Goal: Transaction & Acquisition: Book appointment/travel/reservation

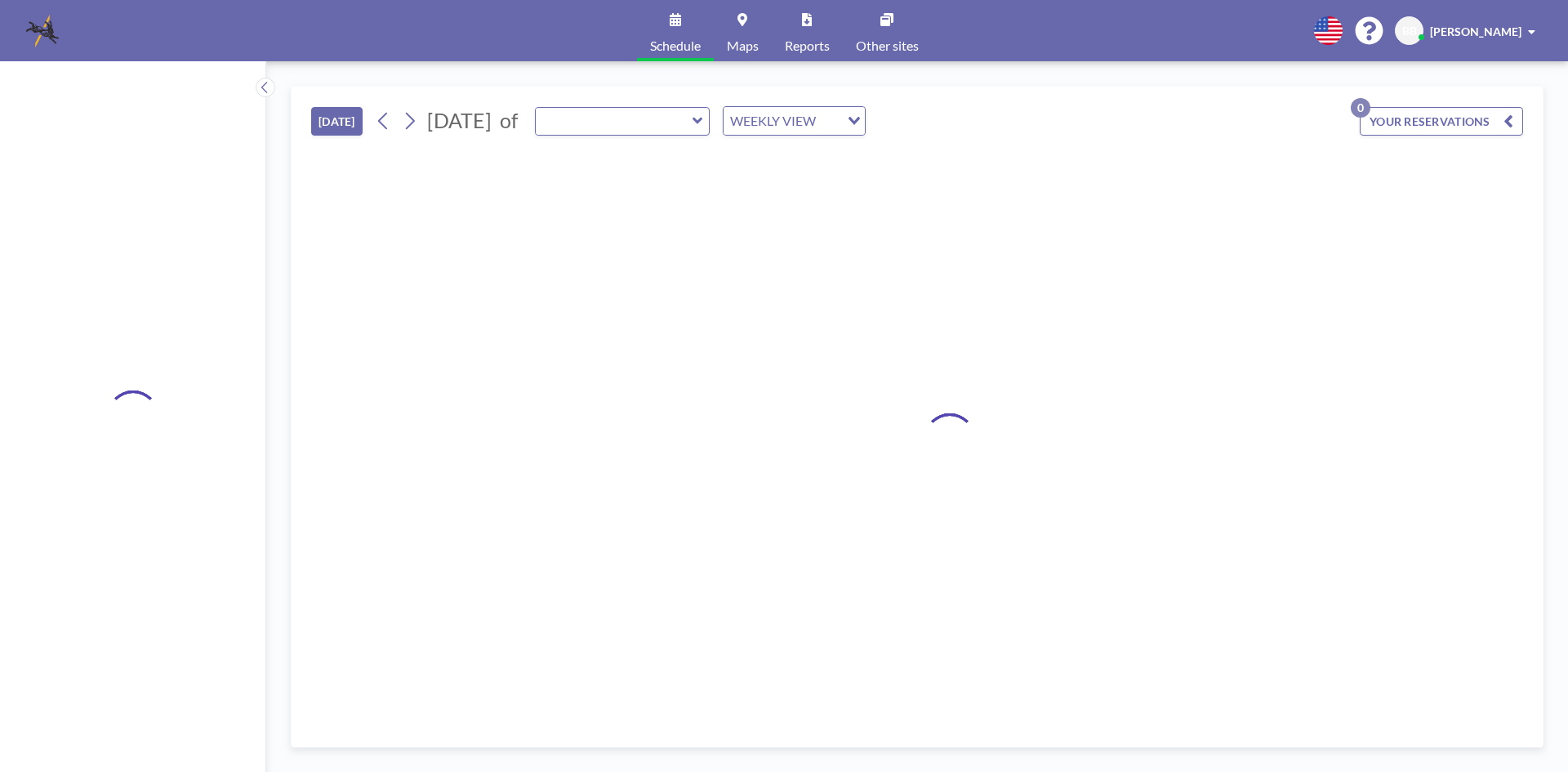
type input "[GEOGRAPHIC_DATA]"
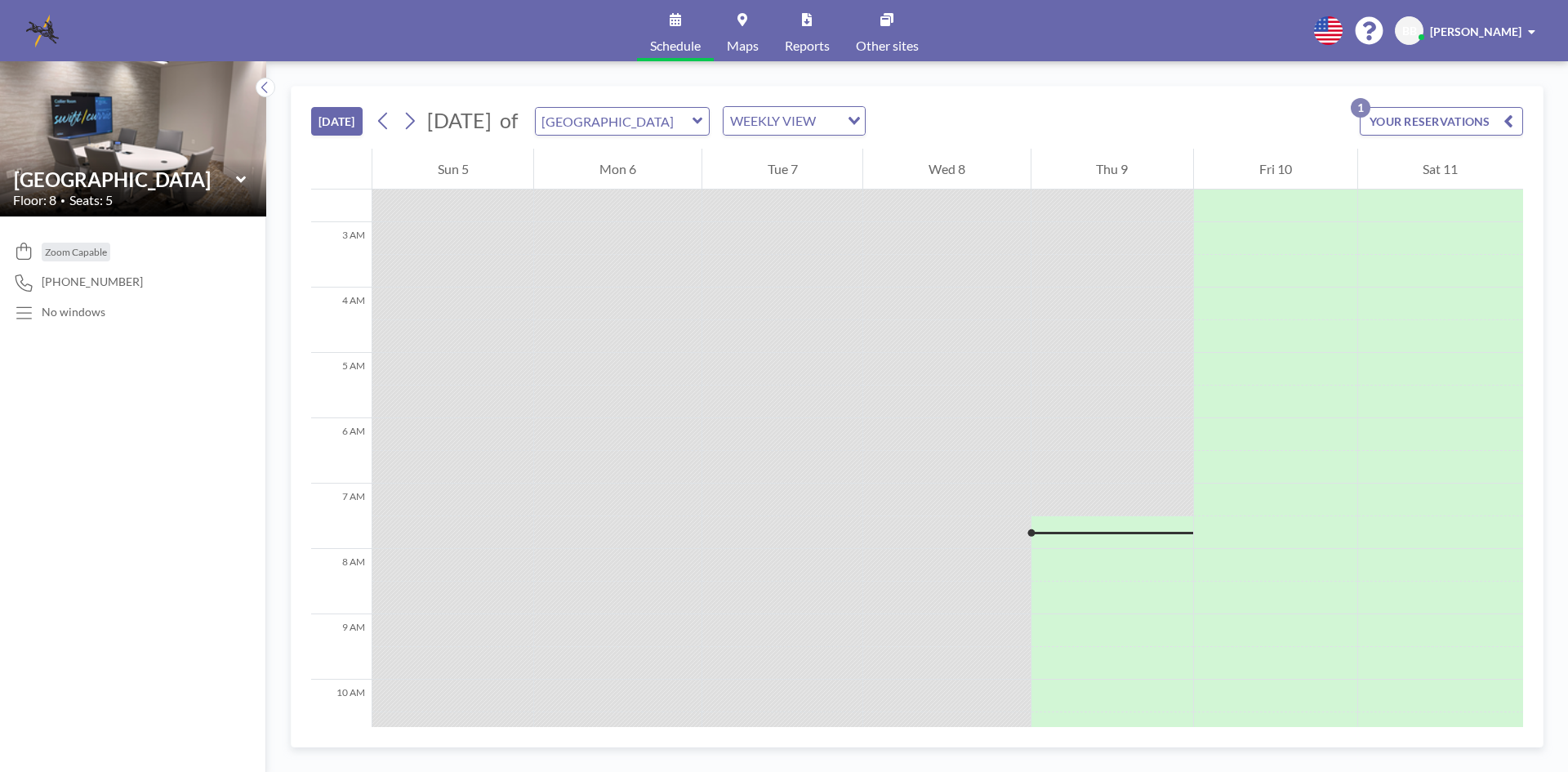
scroll to position [81, 0]
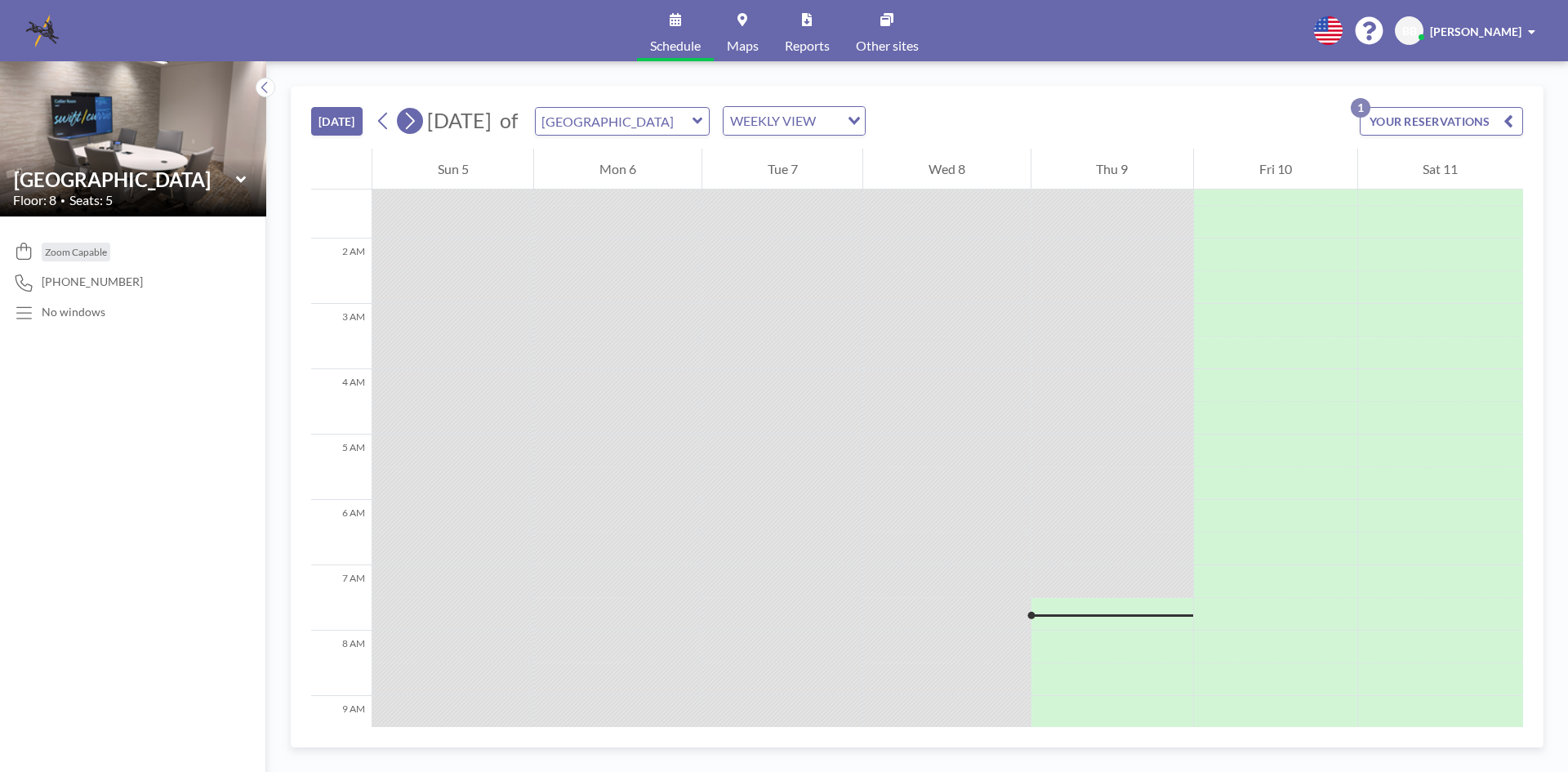
click at [415, 125] on icon at bounding box center [410, 121] width 16 height 25
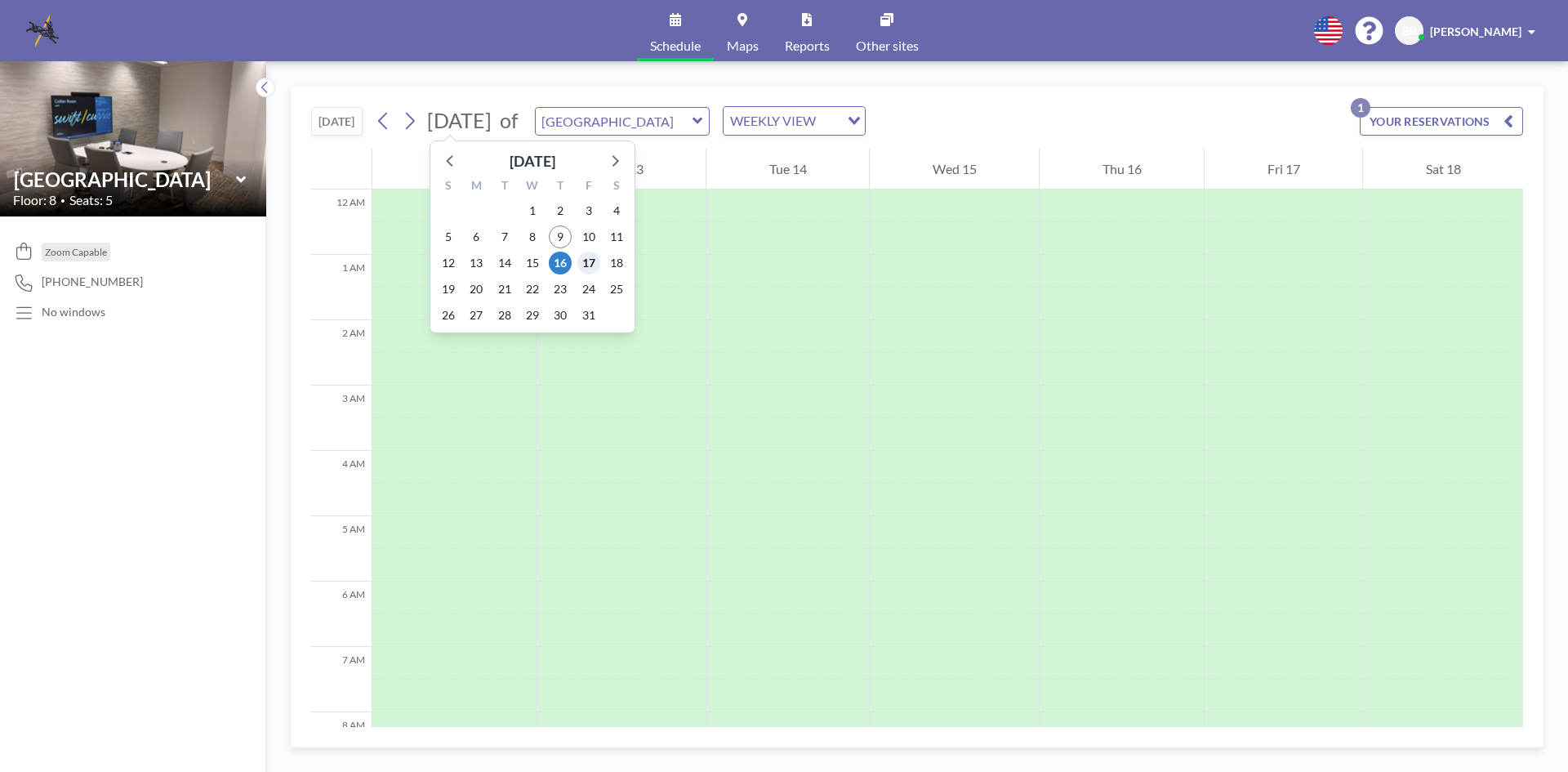
click at [592, 265] on span "17" at bounding box center [589, 263] width 23 height 23
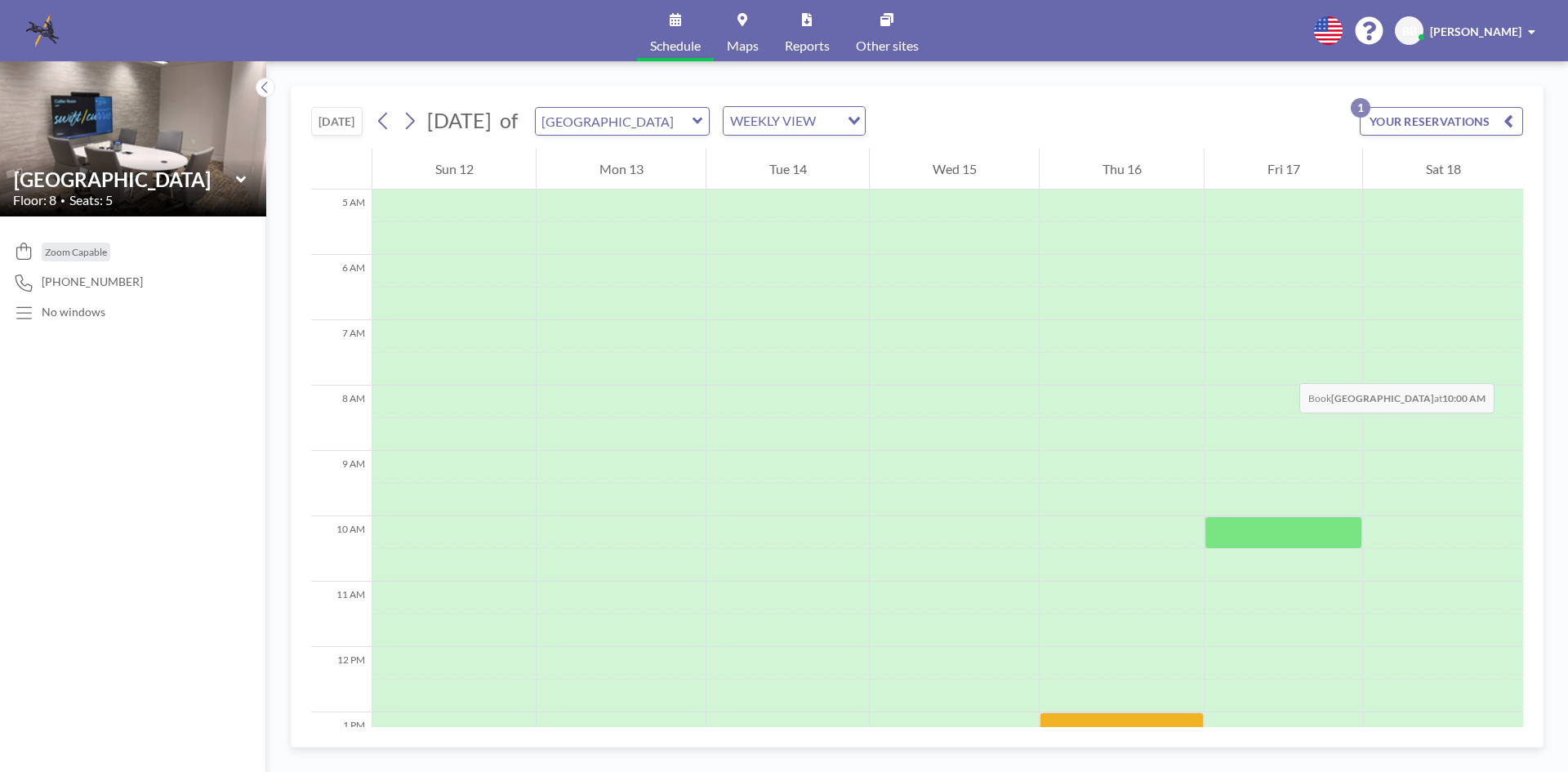
scroll to position [490, 0]
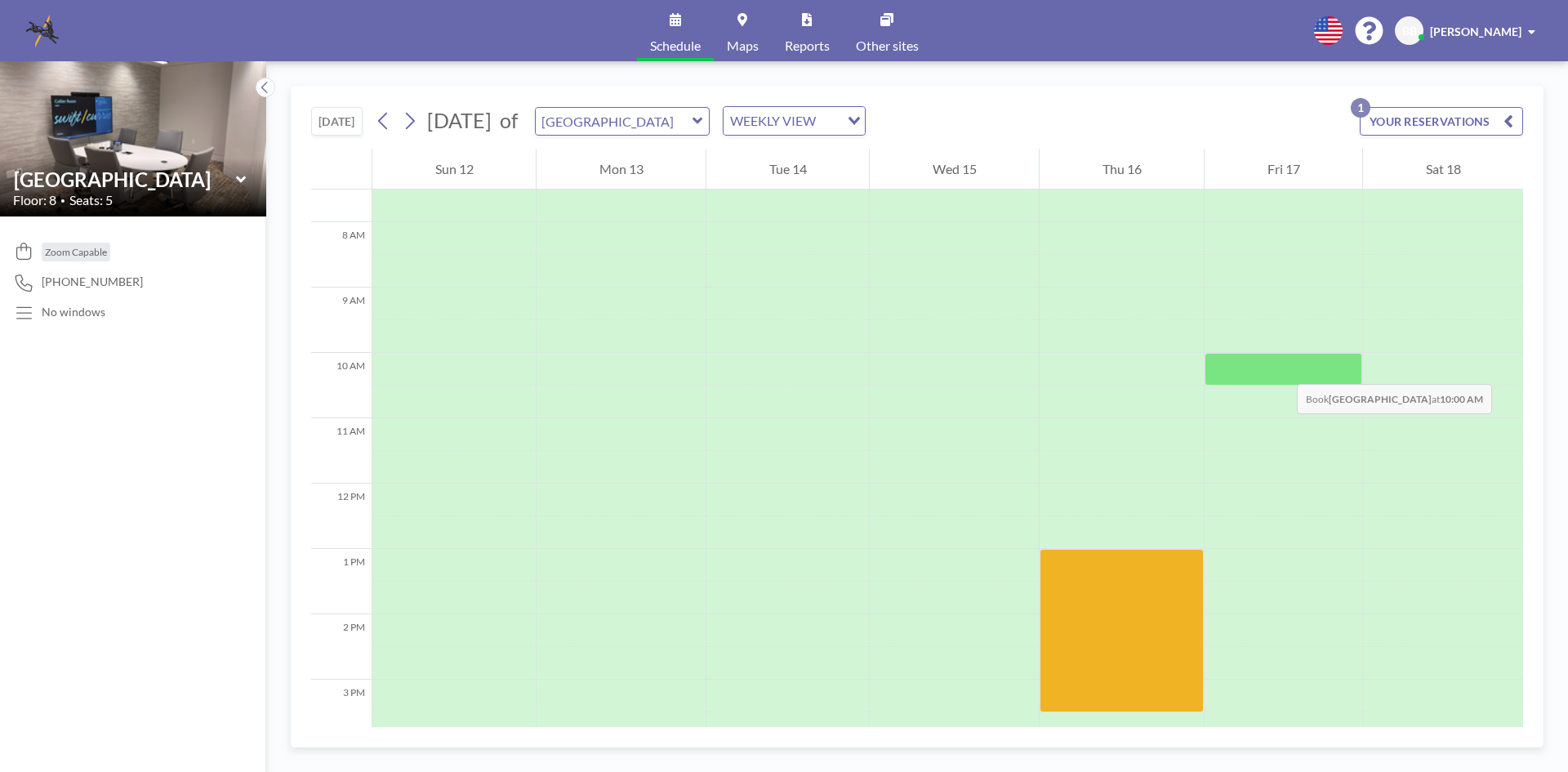
click at [1281, 368] on div at bounding box center [1283, 368] width 158 height 32
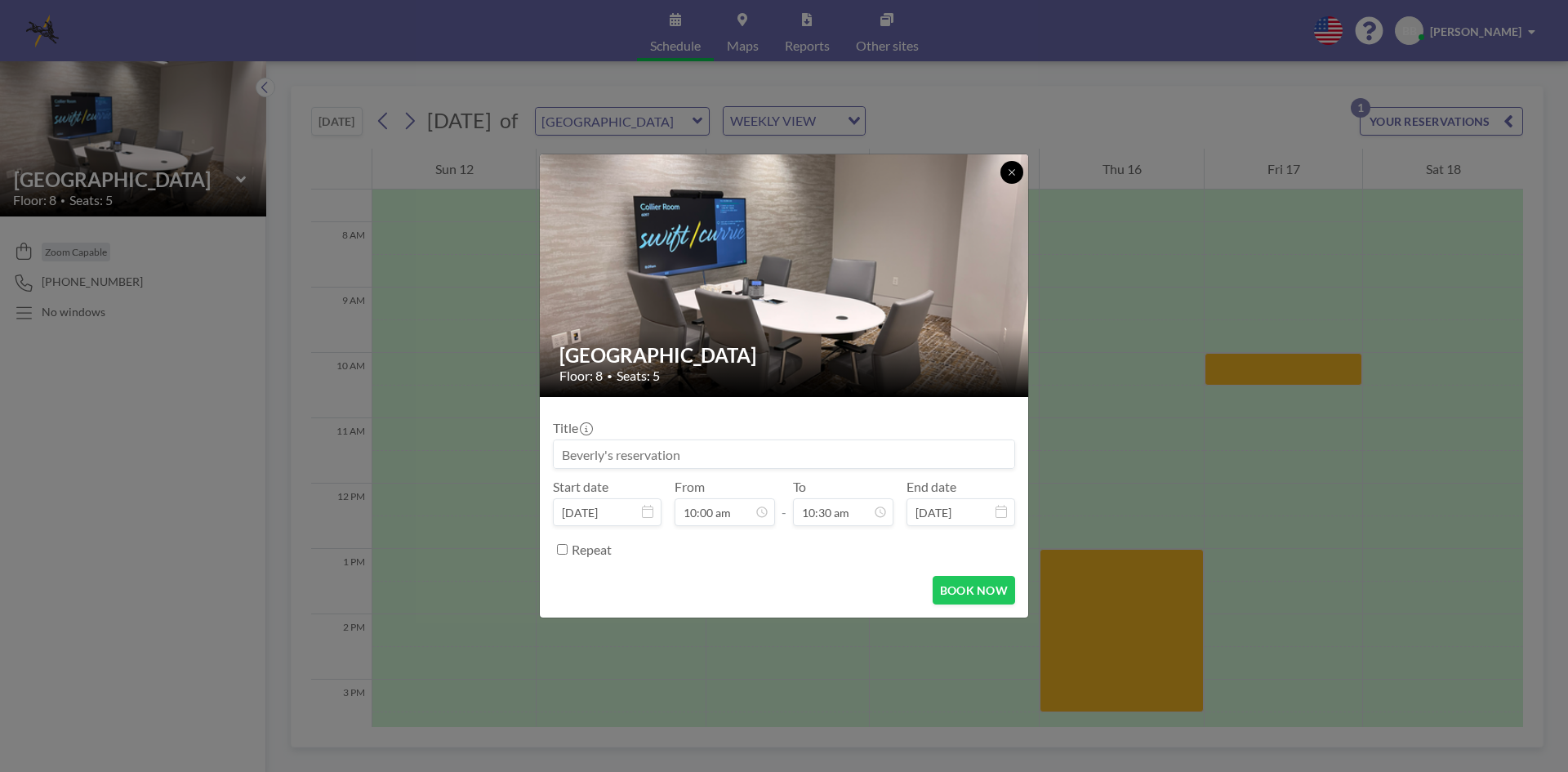
click at [1009, 170] on icon at bounding box center [1011, 172] width 6 height 6
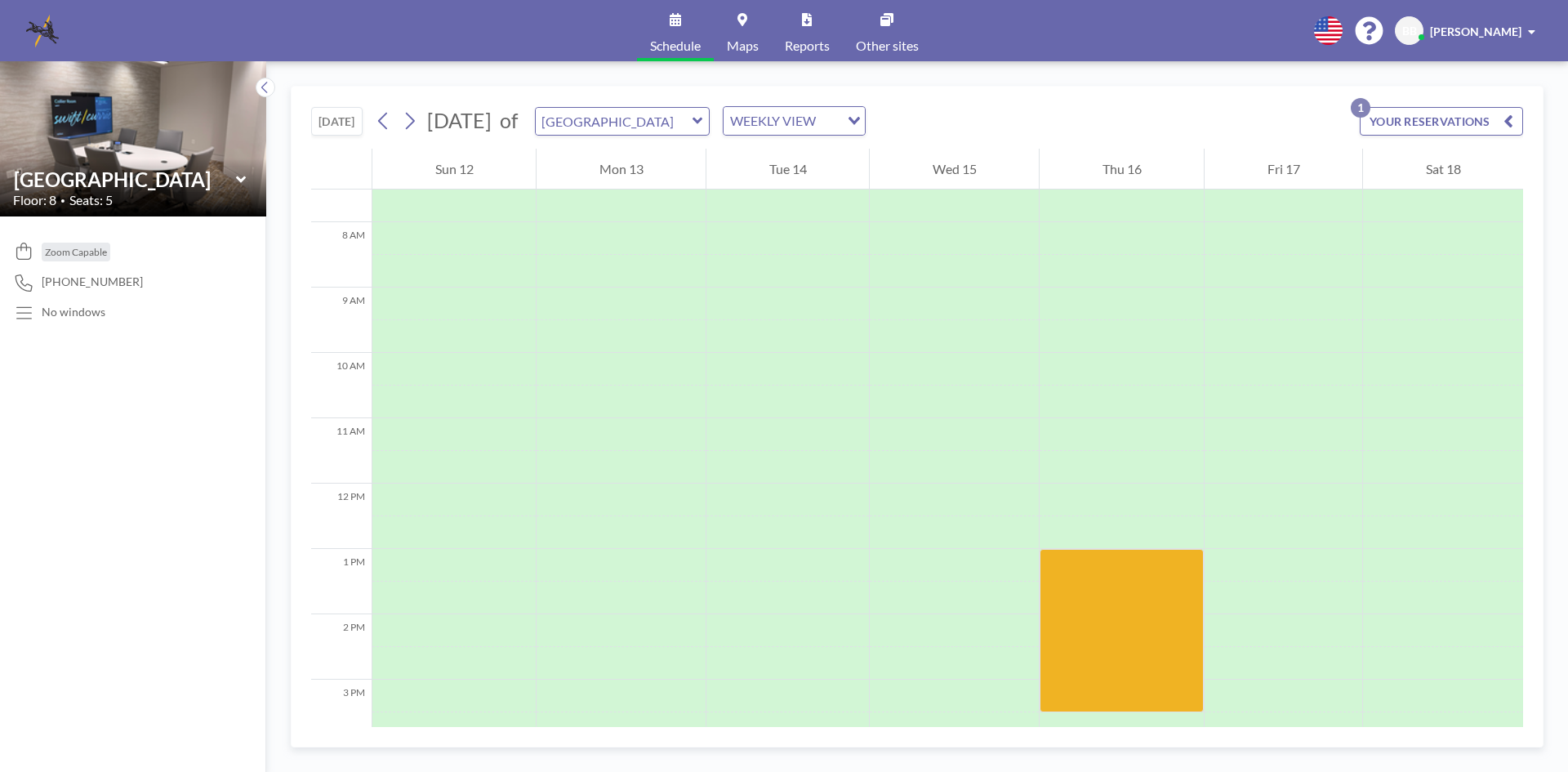
click at [238, 179] on icon at bounding box center [240, 179] width 10 height 6
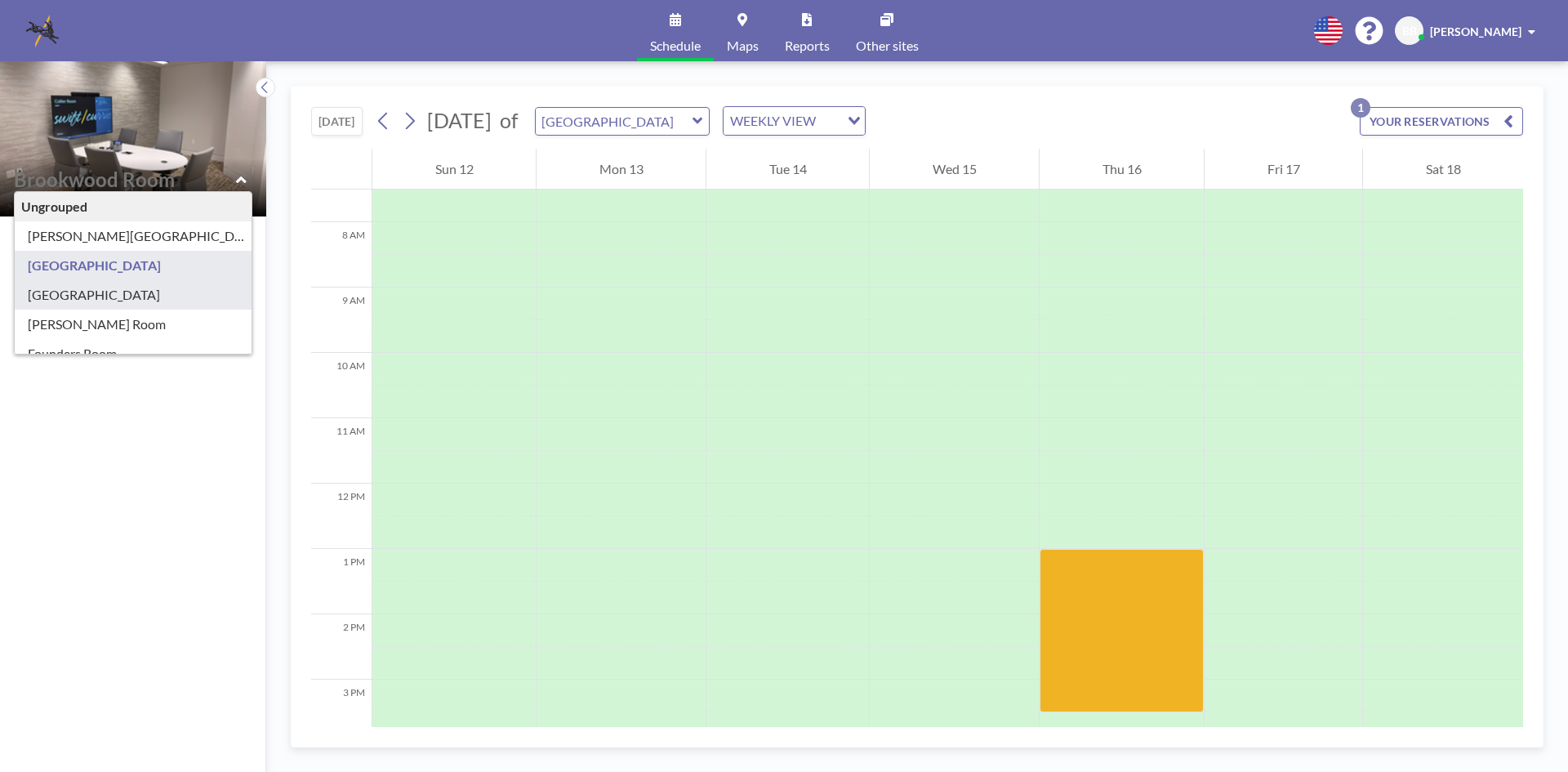
type input "[GEOGRAPHIC_DATA]"
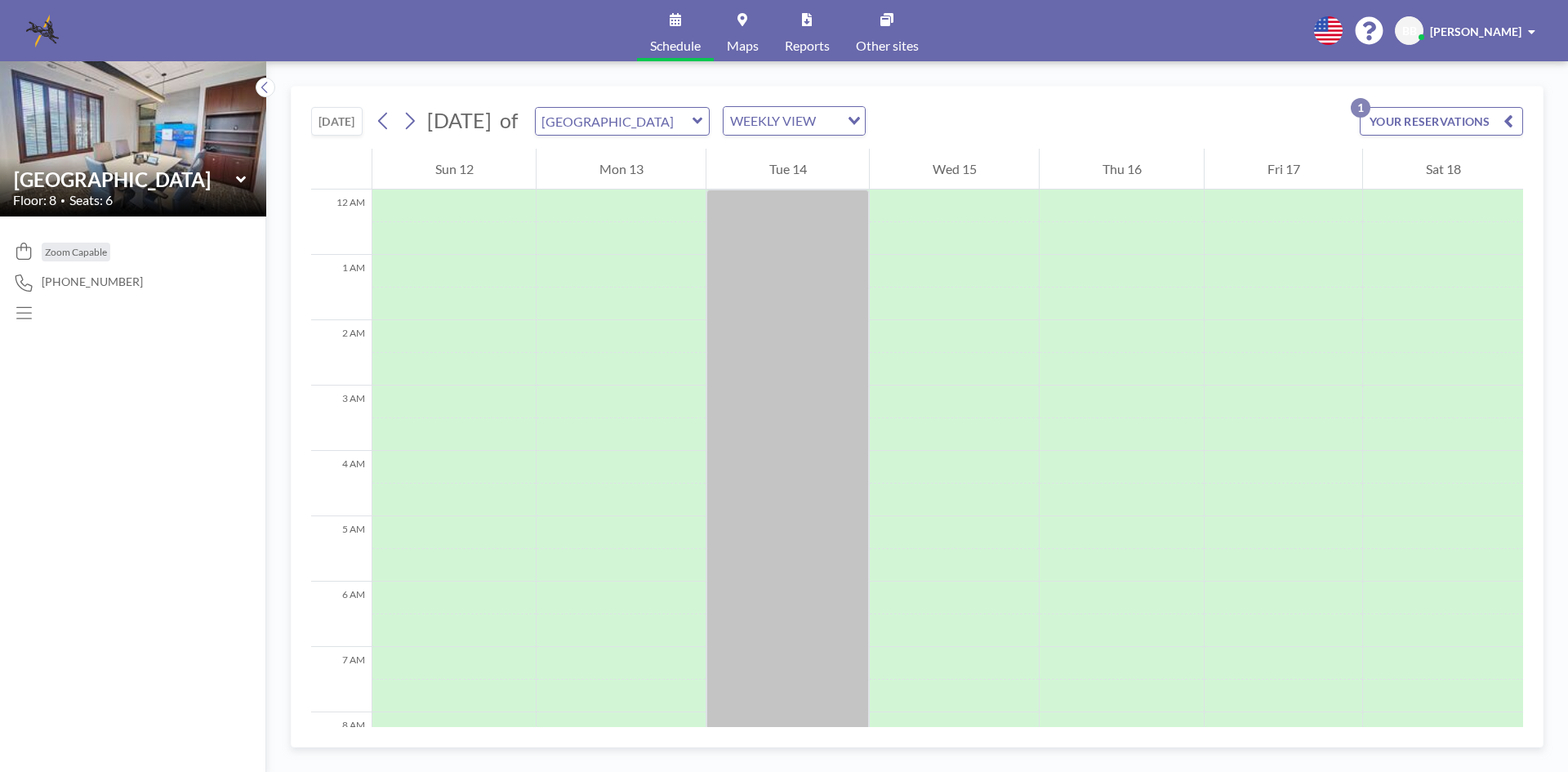
click at [240, 179] on icon at bounding box center [240, 179] width 10 height 6
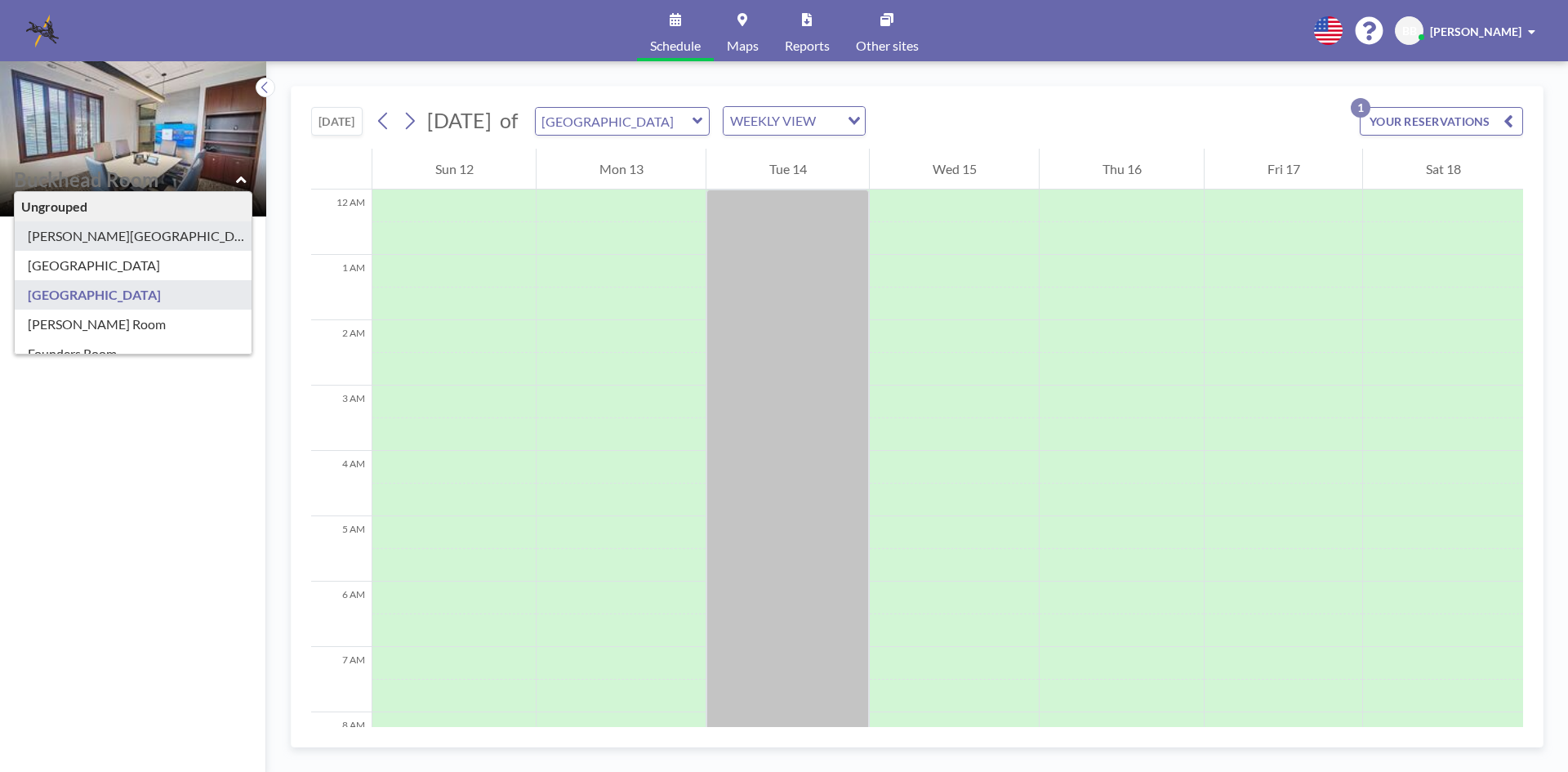
type input "[PERSON_NAME][GEOGRAPHIC_DATA]"
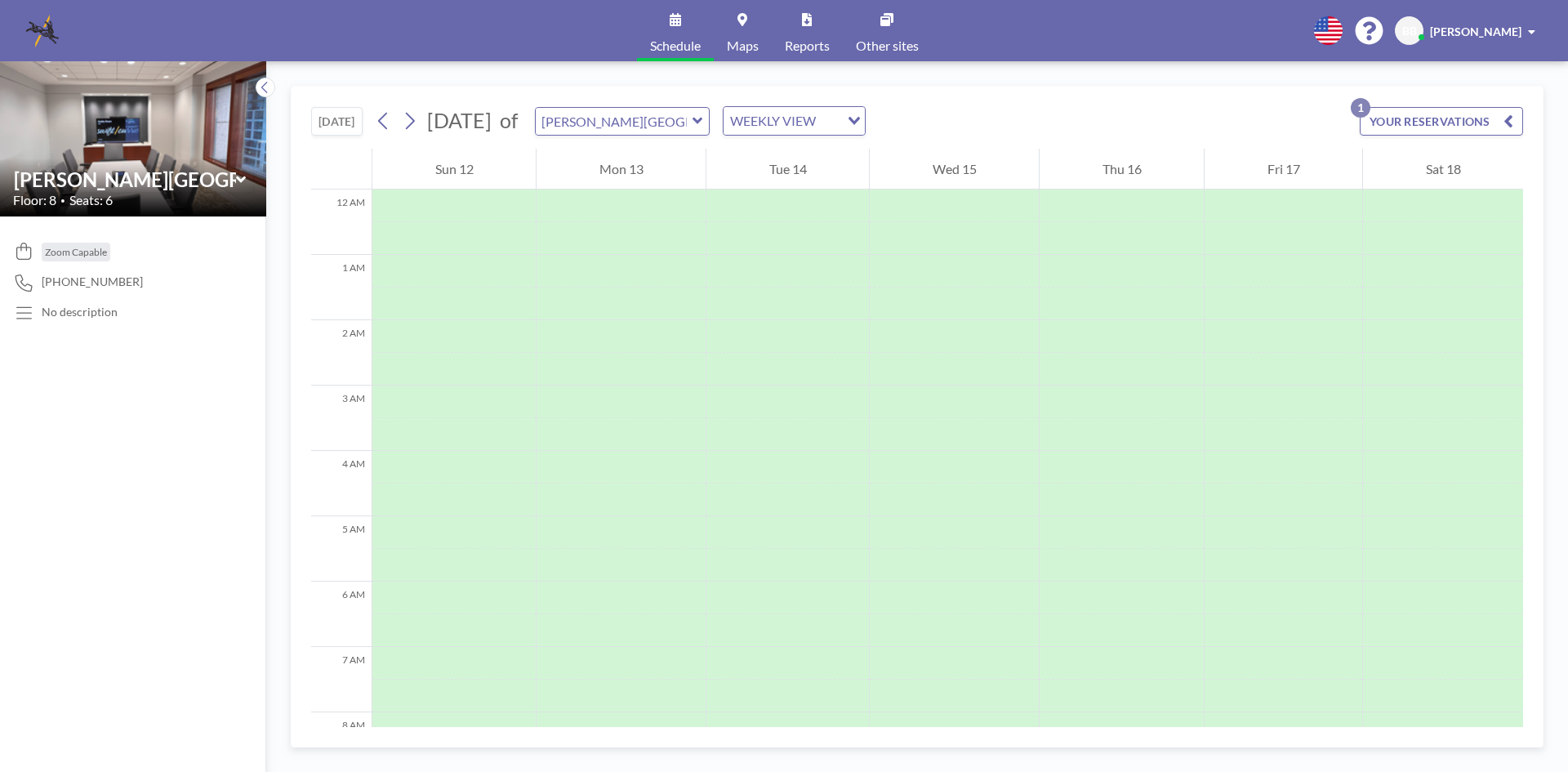
click at [243, 177] on icon at bounding box center [242, 179] width 11 height 17
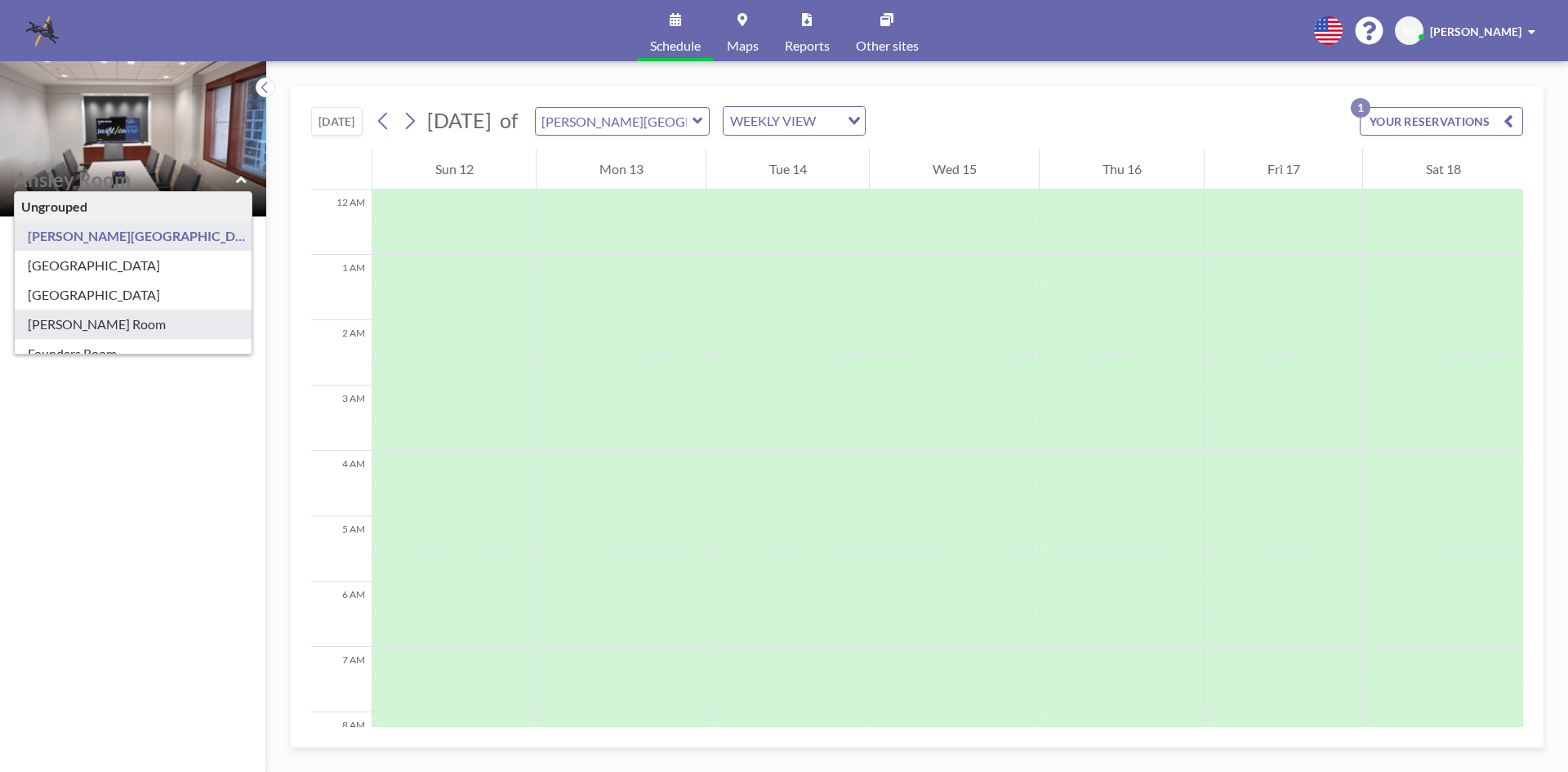
type input "[PERSON_NAME] Room"
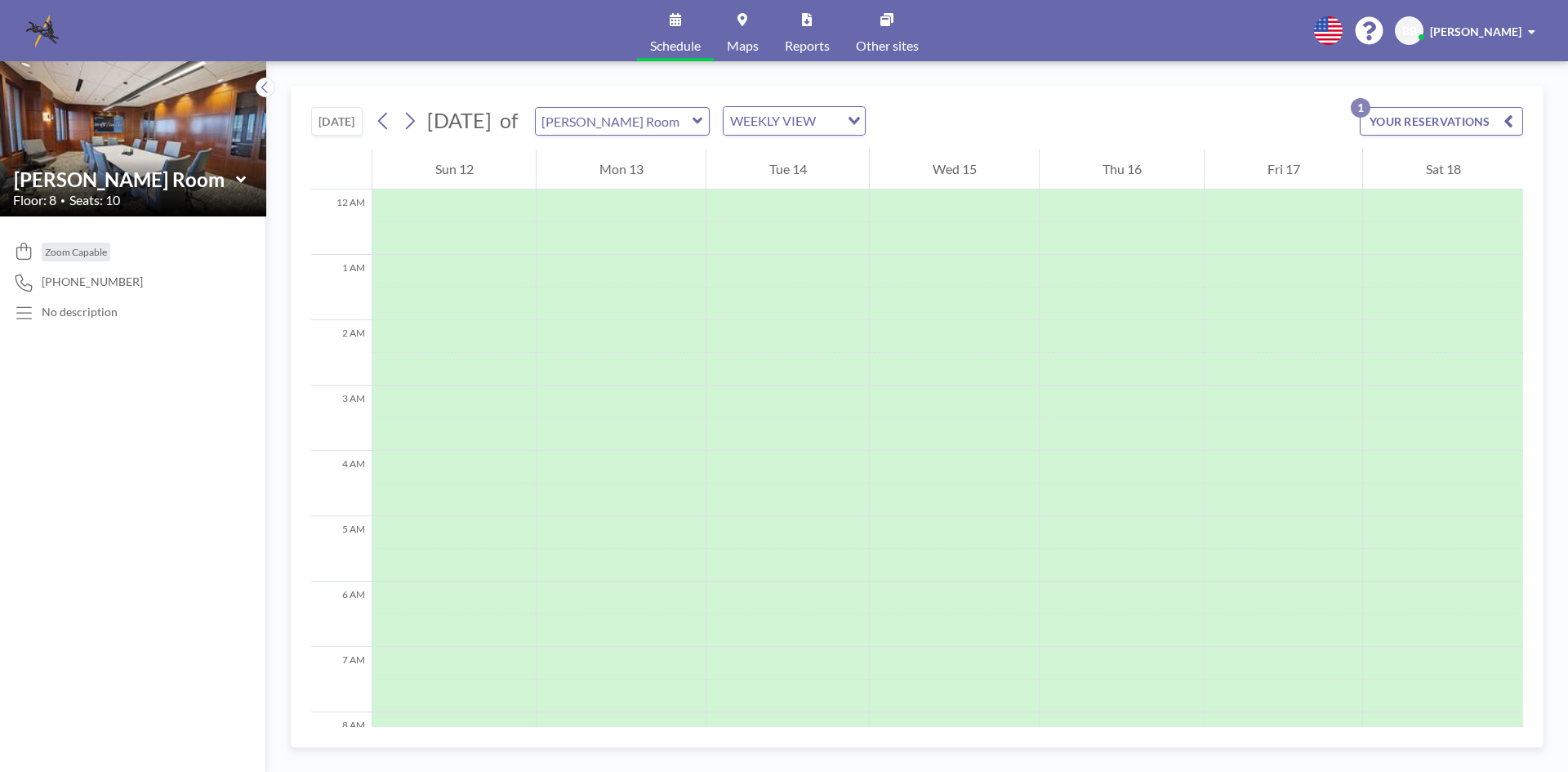
click at [241, 179] on icon at bounding box center [240, 179] width 10 height 6
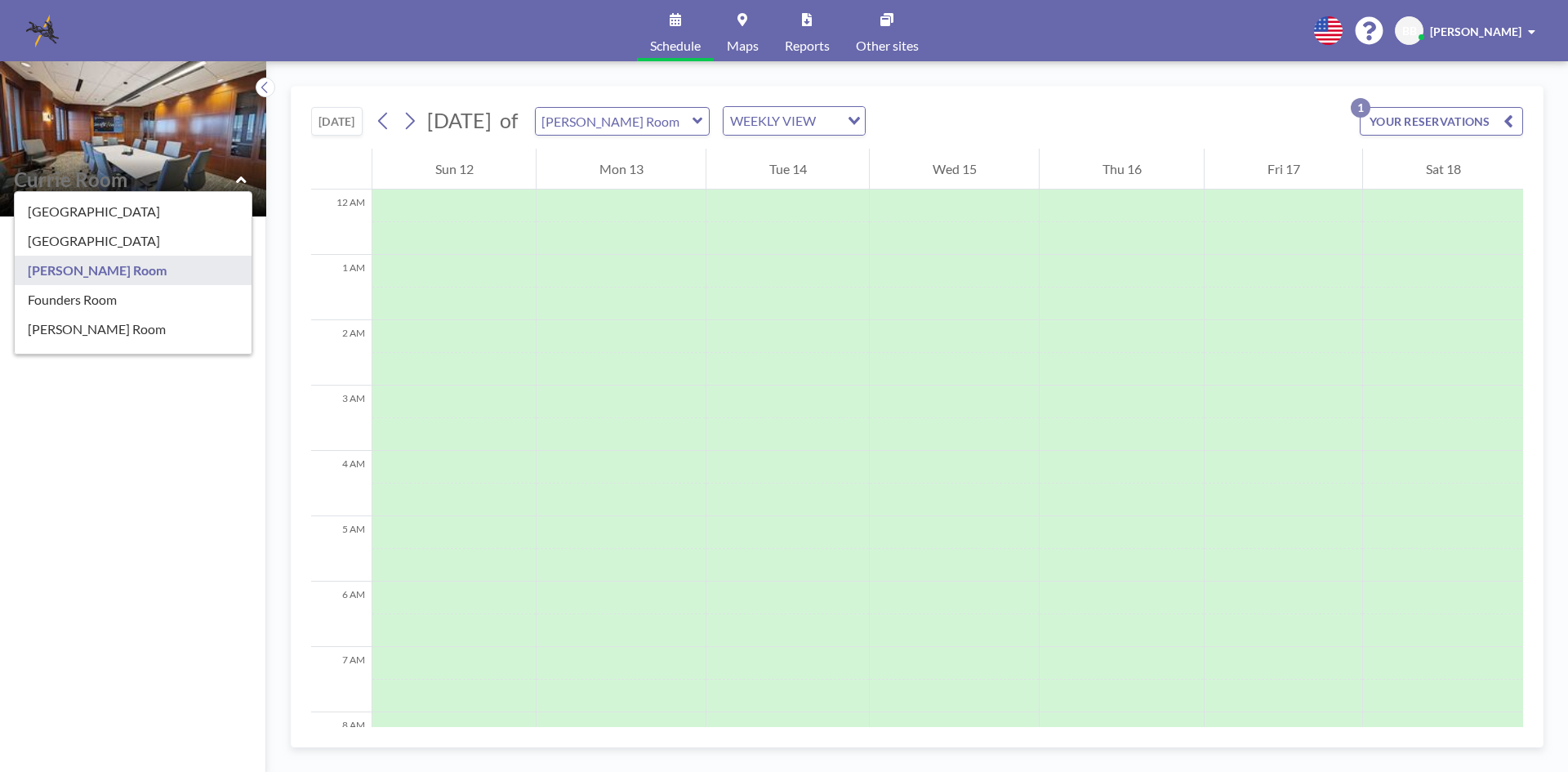
scroll to position [56, 0]
type input "Founders Room"
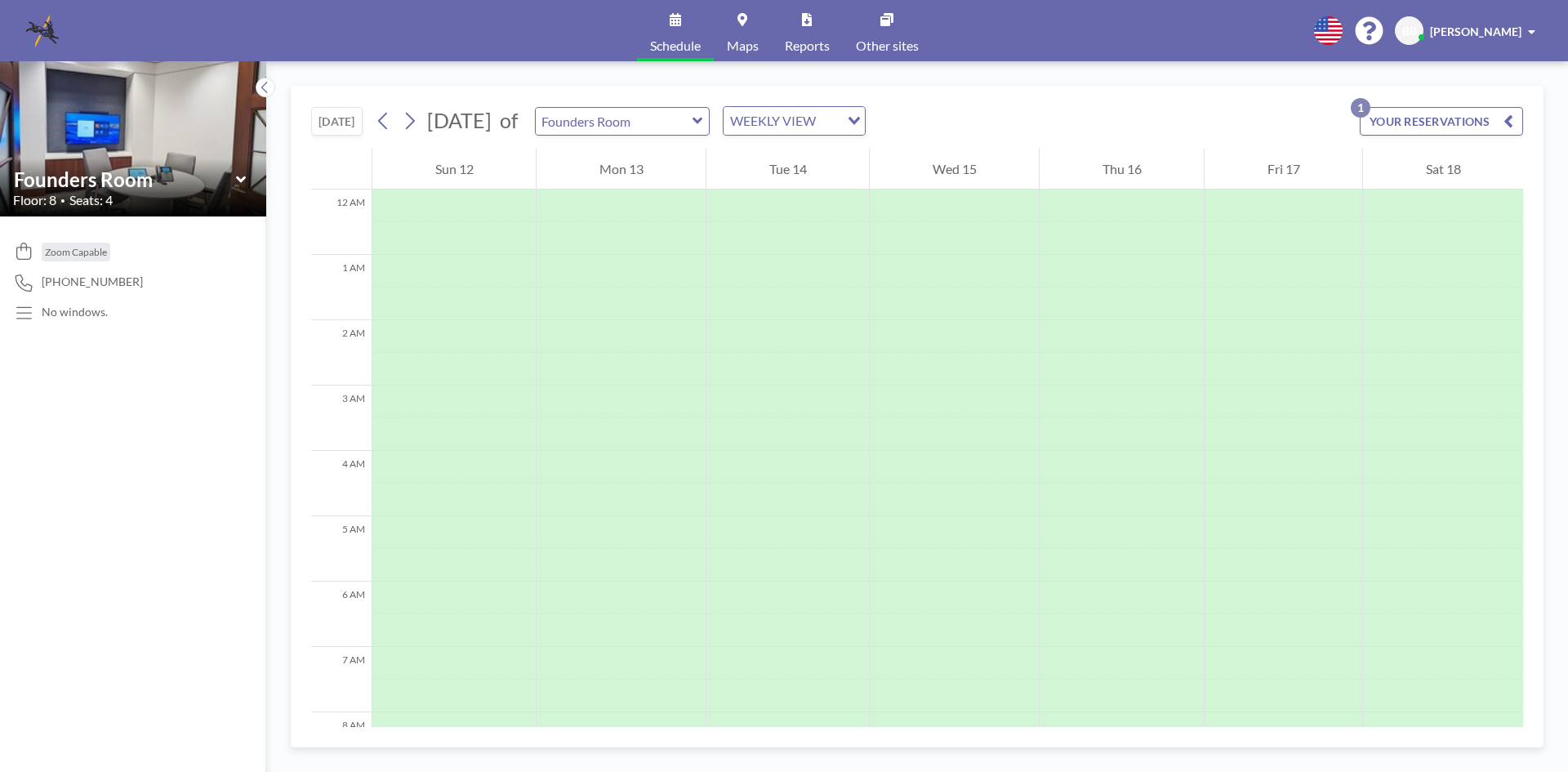
click at [242, 177] on icon at bounding box center [242, 179] width 11 height 17
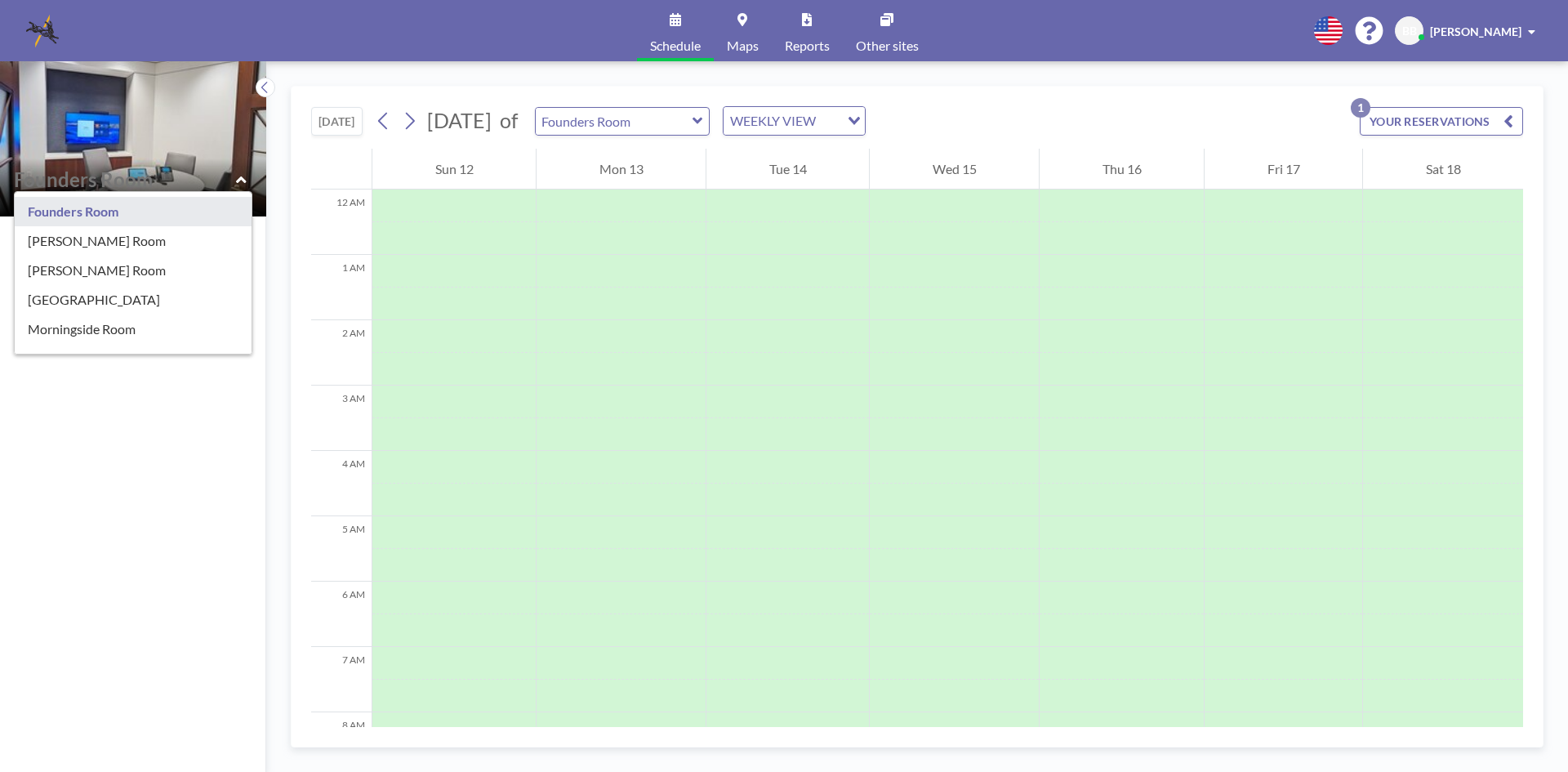
scroll to position [158, 0]
type input "[PERSON_NAME] Room"
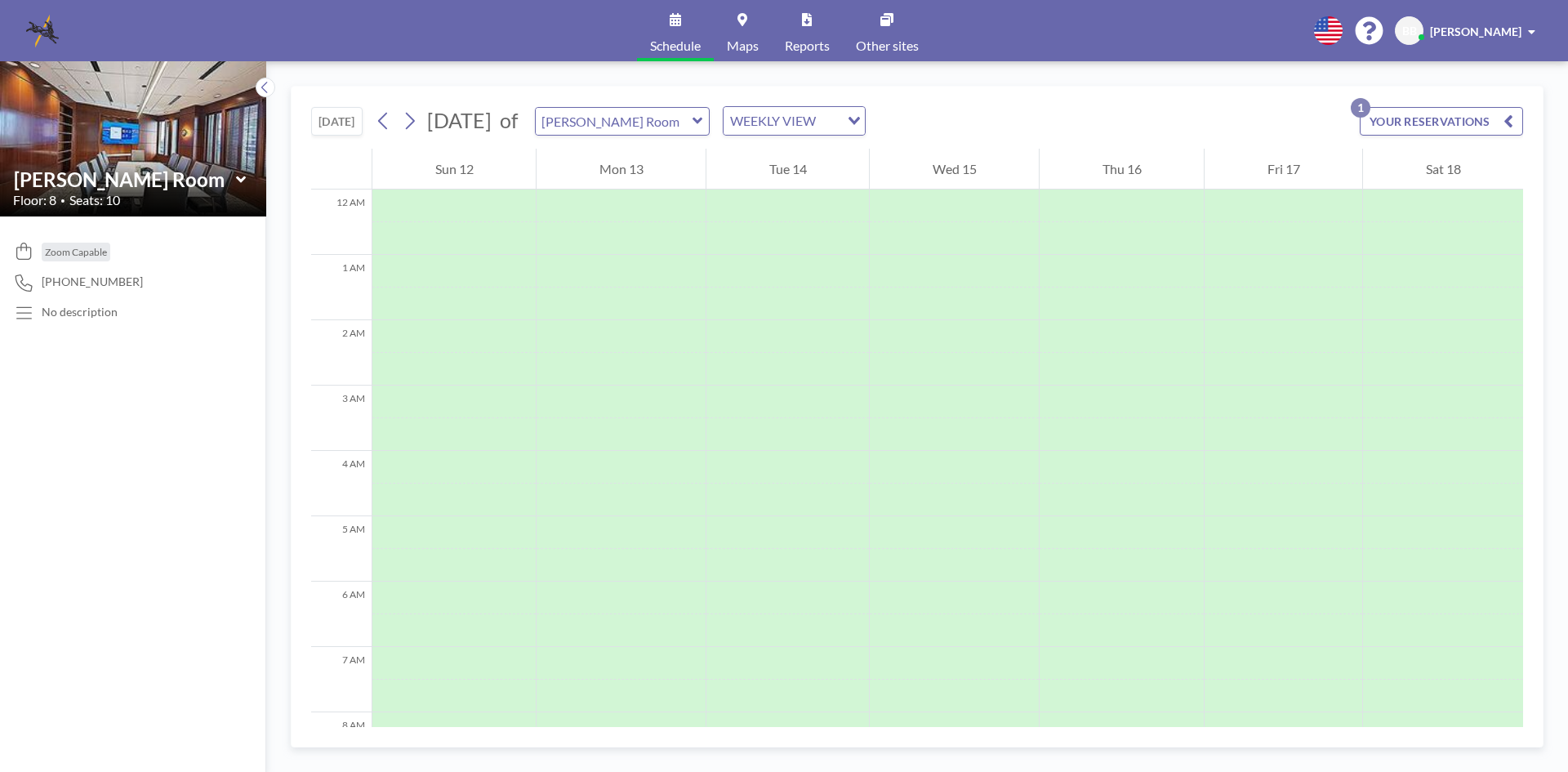
click at [243, 177] on icon at bounding box center [242, 179] width 11 height 17
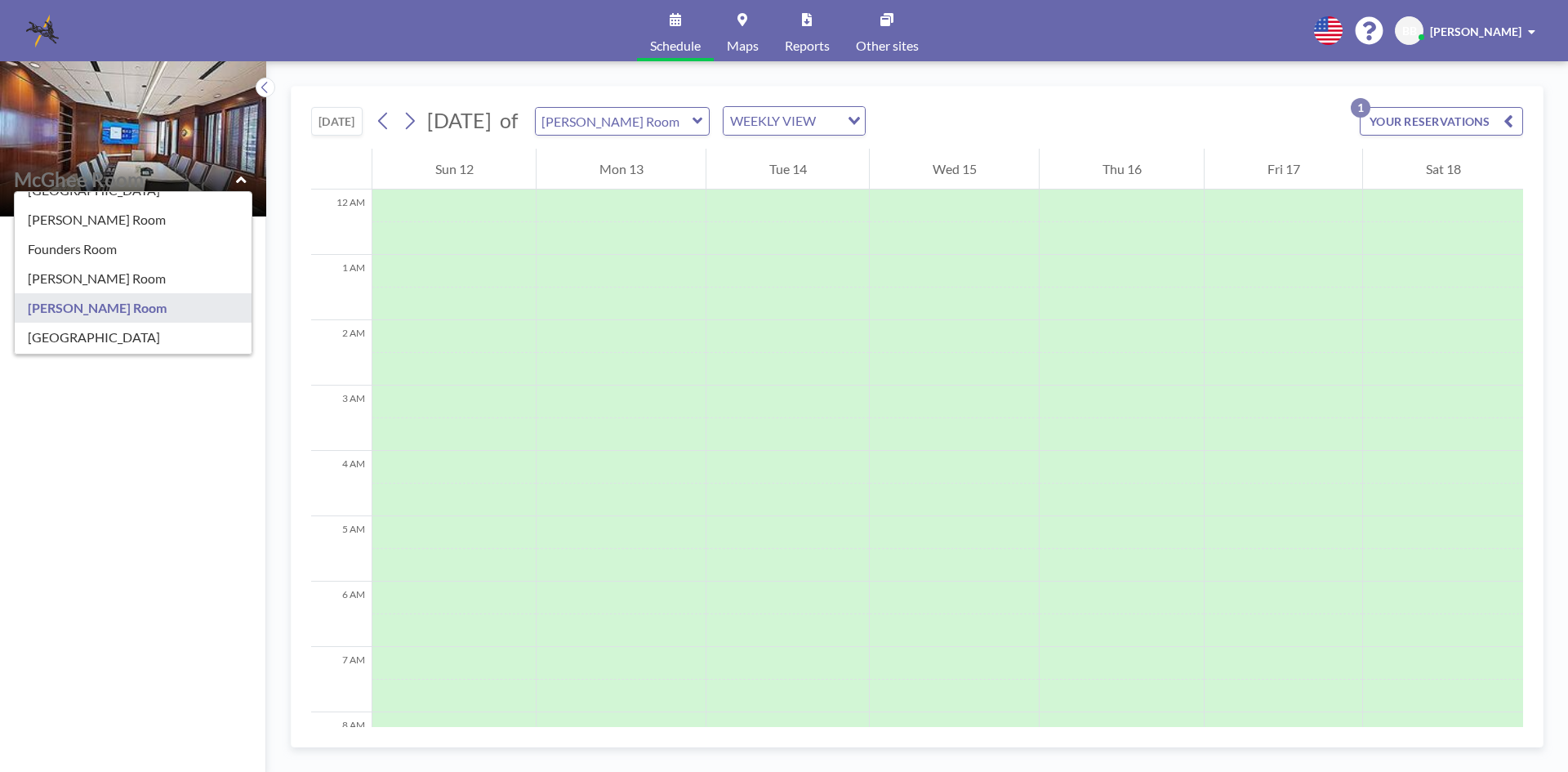
scroll to position [113, 0]
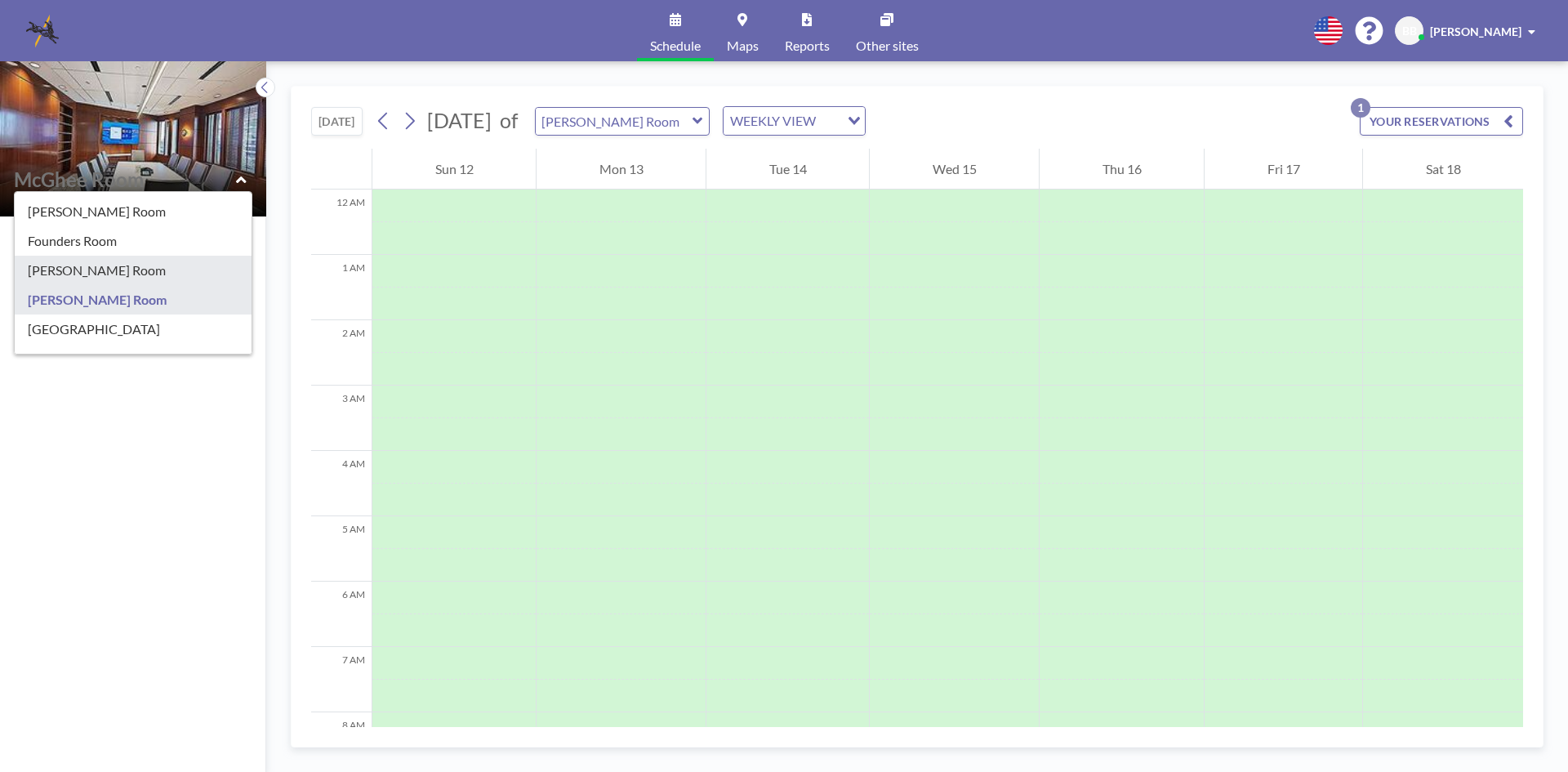
type input "[PERSON_NAME] Room"
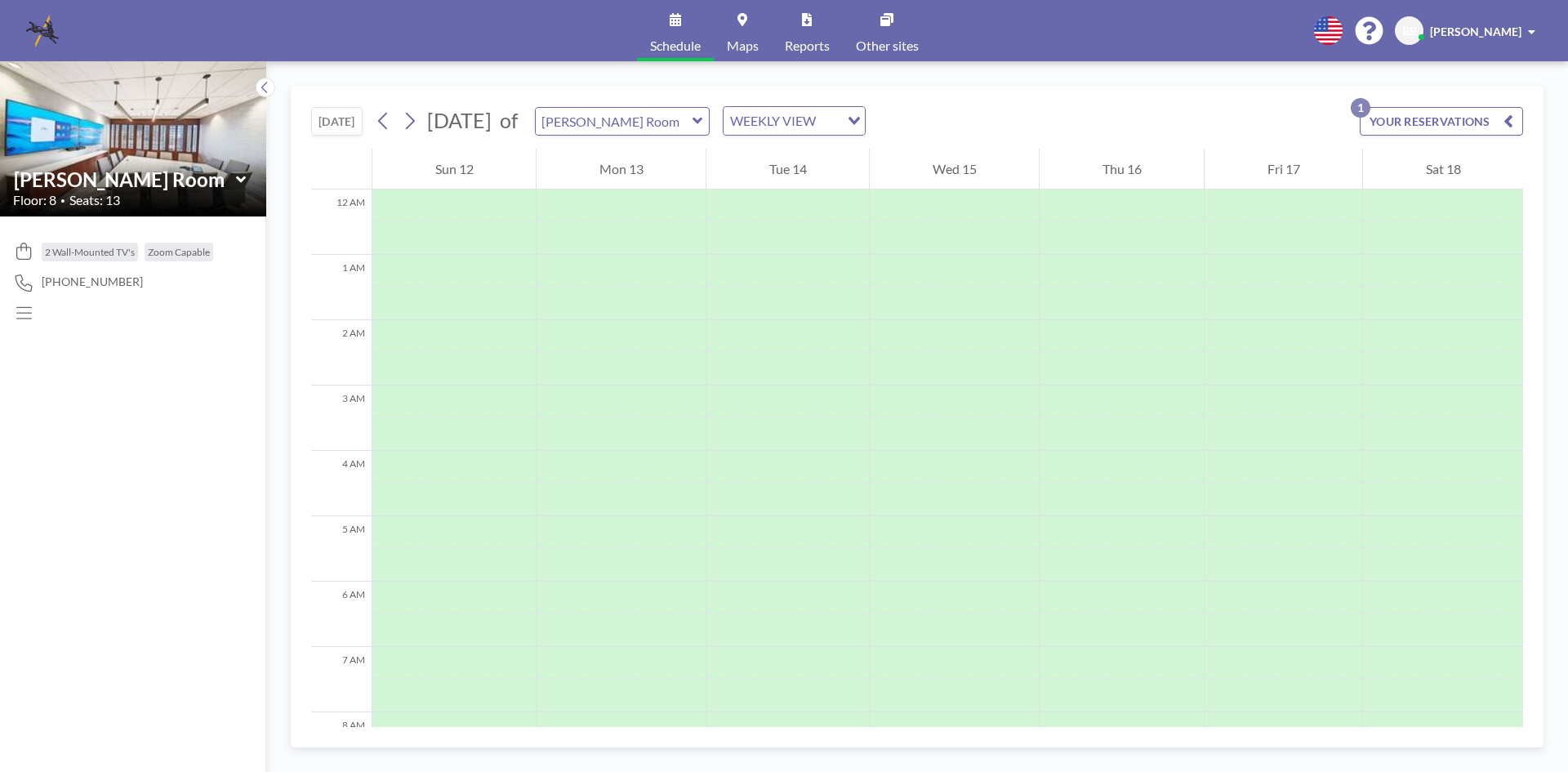
click at [238, 178] on icon at bounding box center [240, 179] width 10 height 6
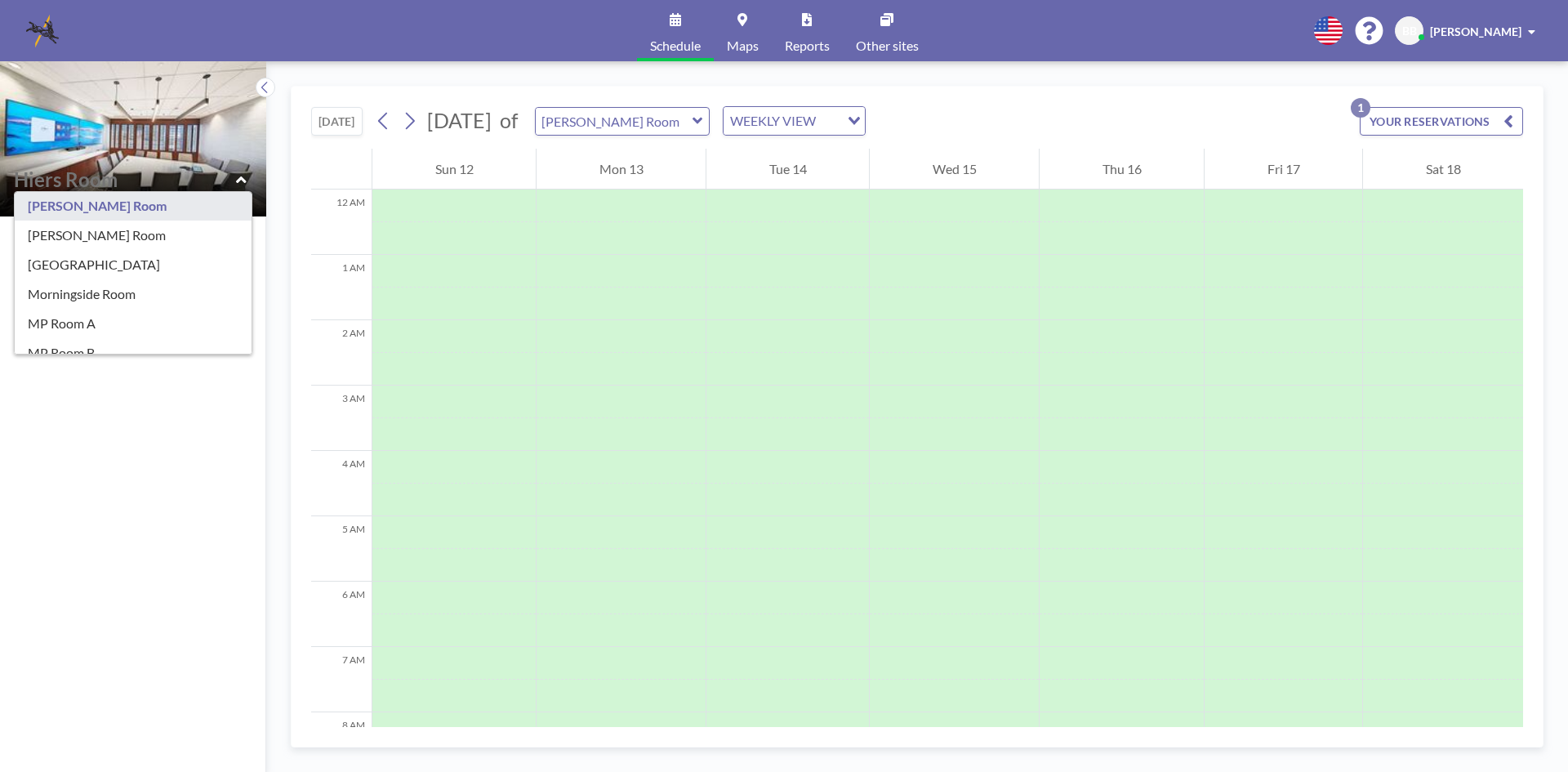
scroll to position [183, 0]
type input "[GEOGRAPHIC_DATA]"
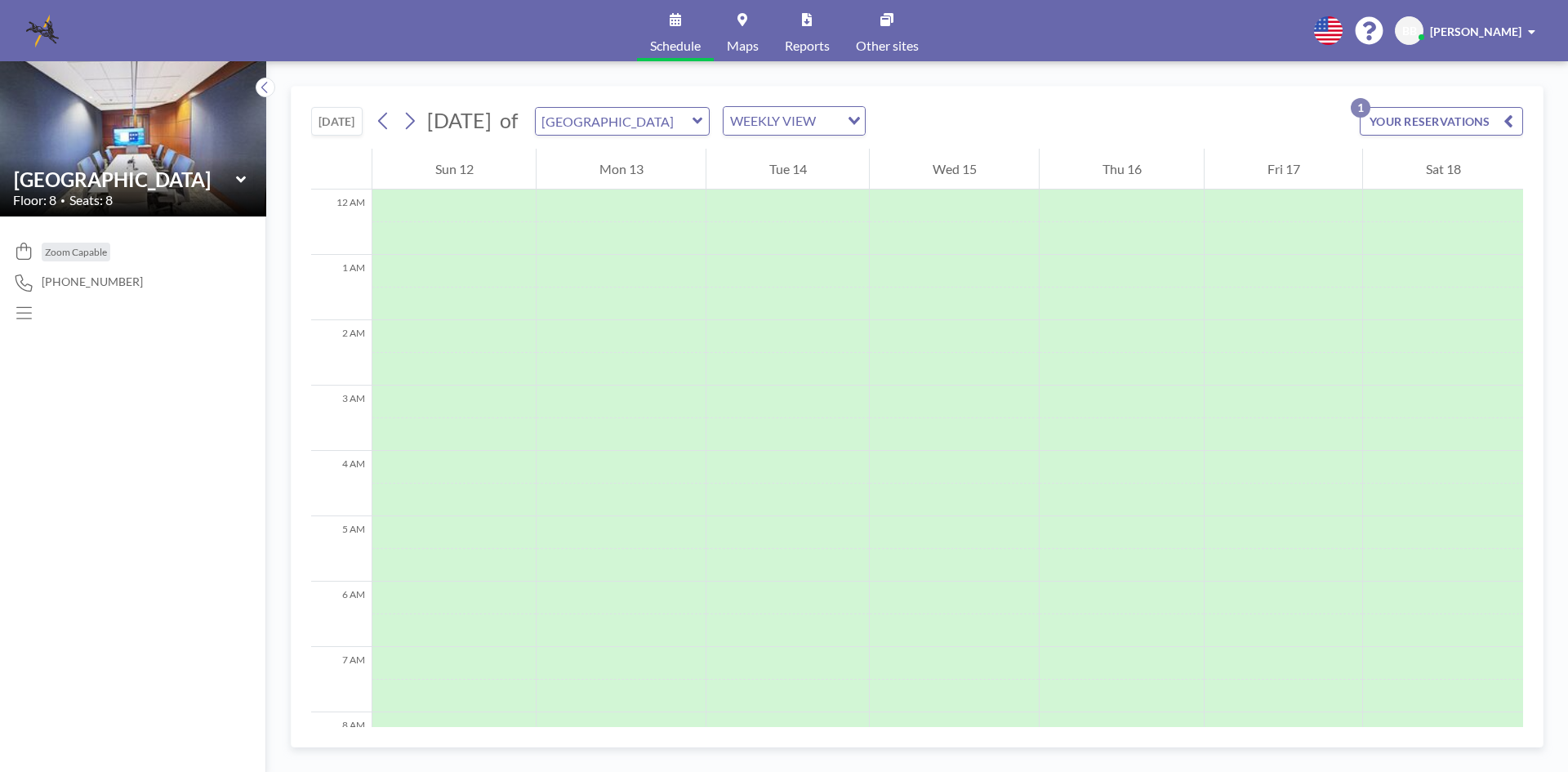
click at [242, 177] on icon at bounding box center [242, 179] width 11 height 17
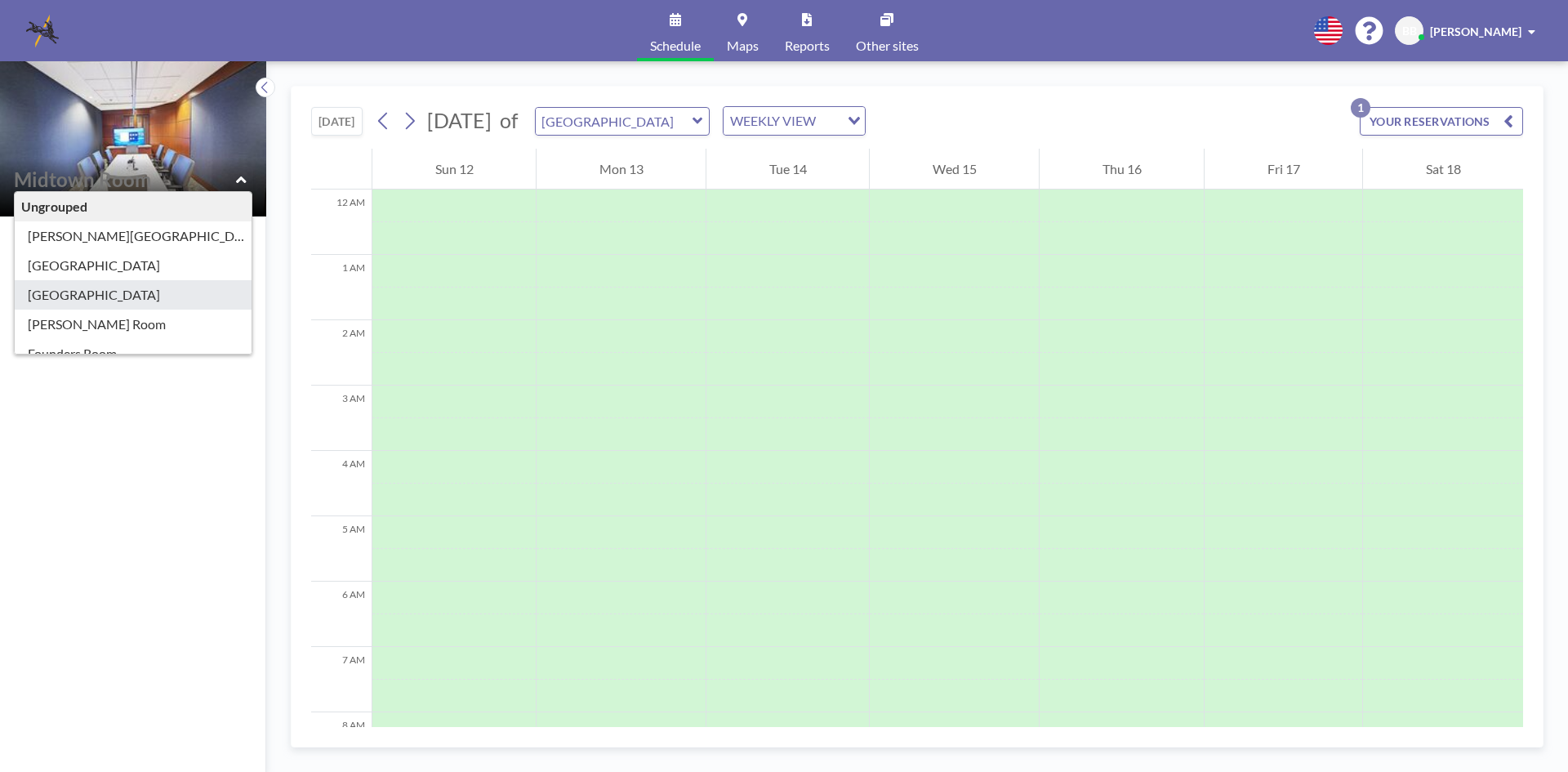
type input "[GEOGRAPHIC_DATA]"
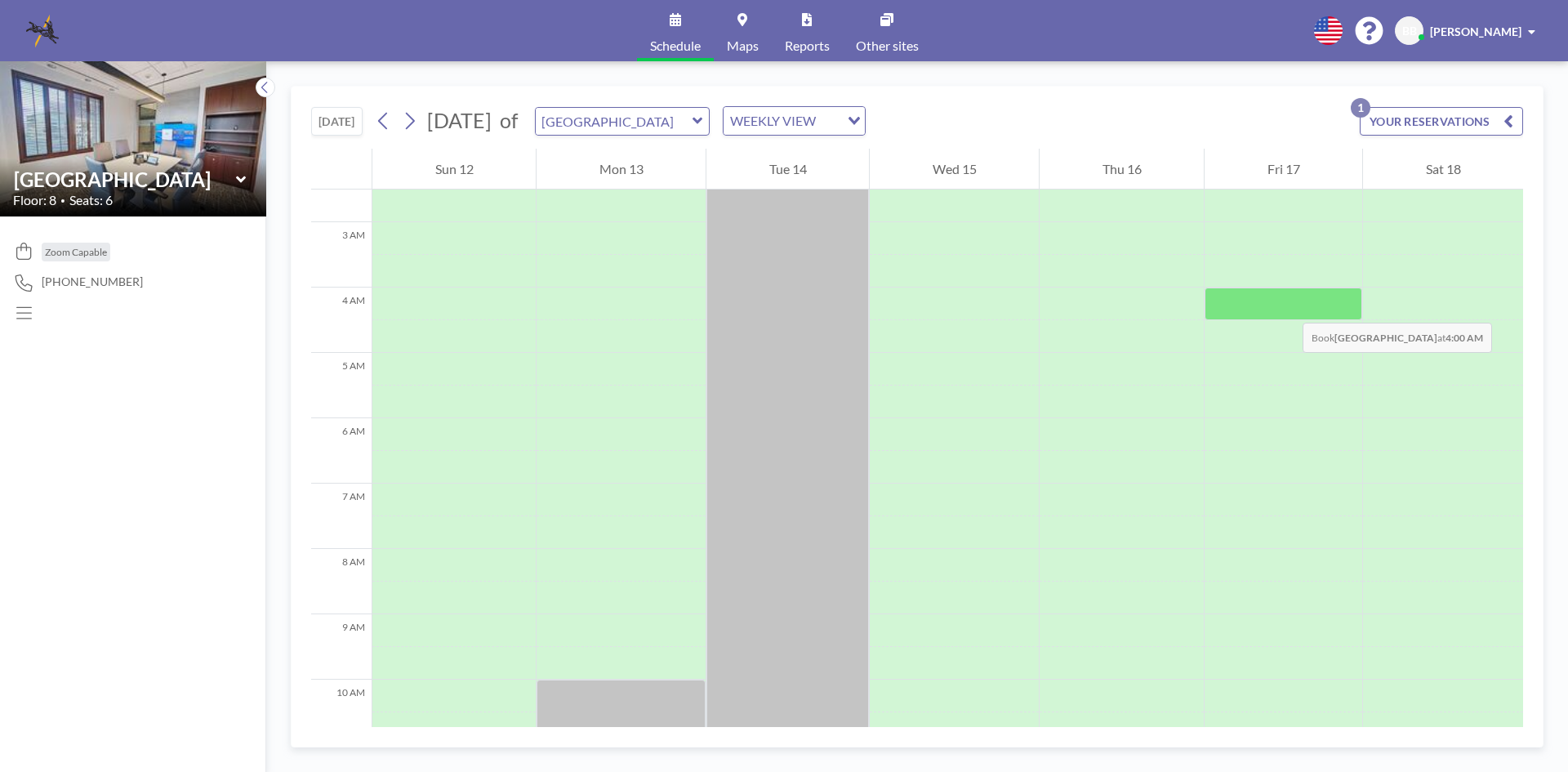
scroll to position [326, 0]
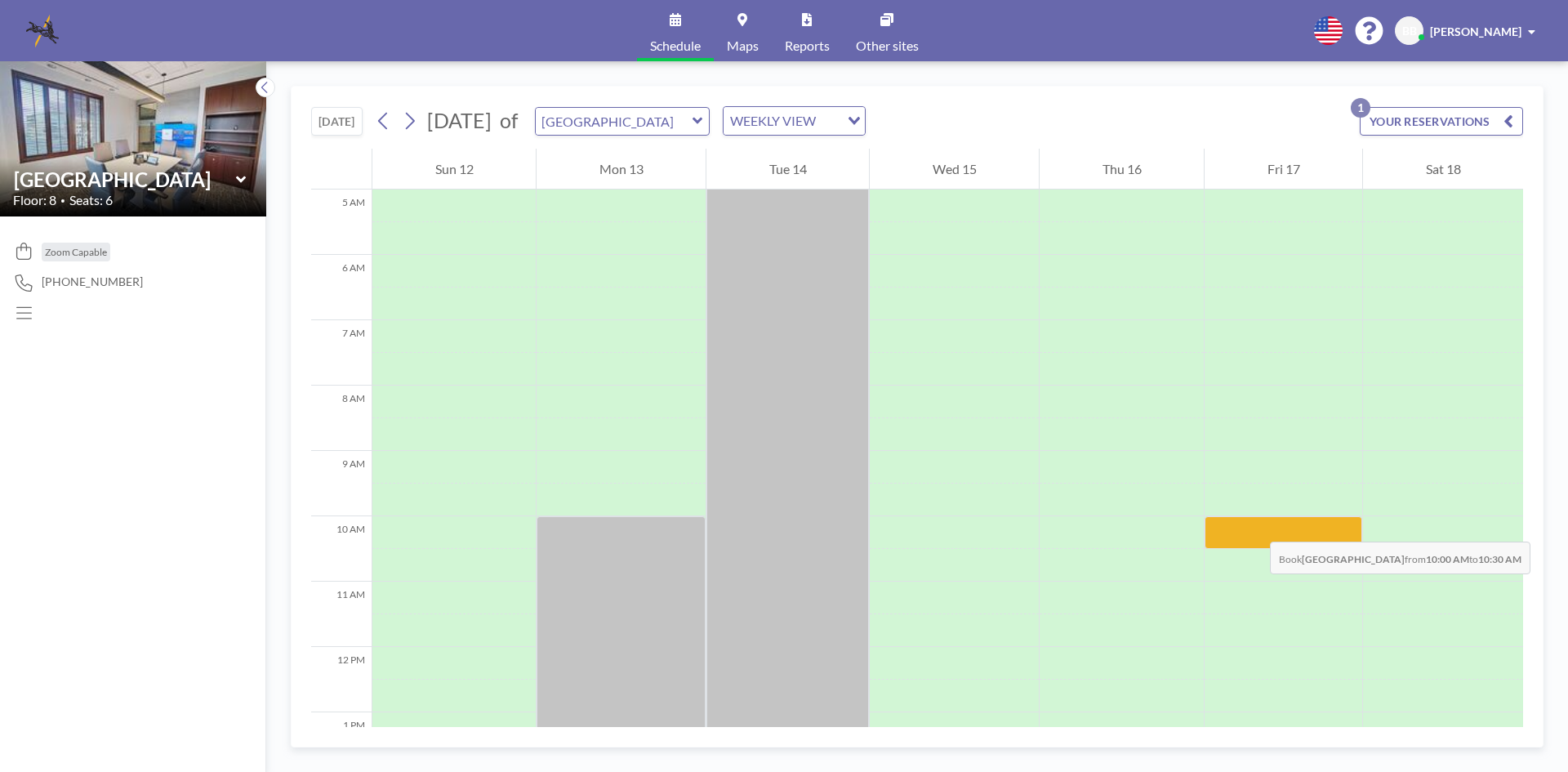
click at [1254, 525] on div at bounding box center [1283, 532] width 158 height 32
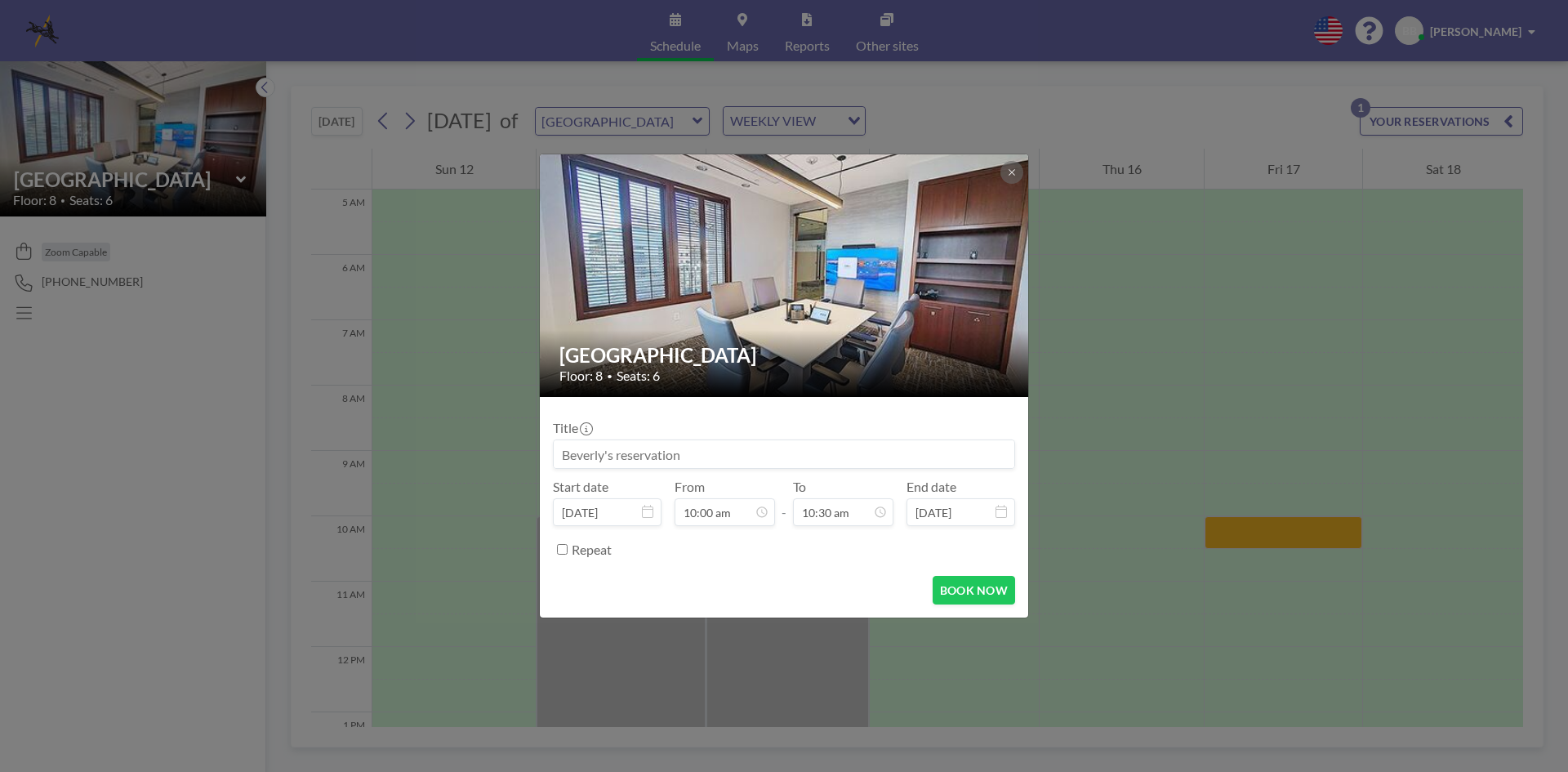
click at [562, 449] on input at bounding box center [784, 454] width 461 height 28
type input "D"
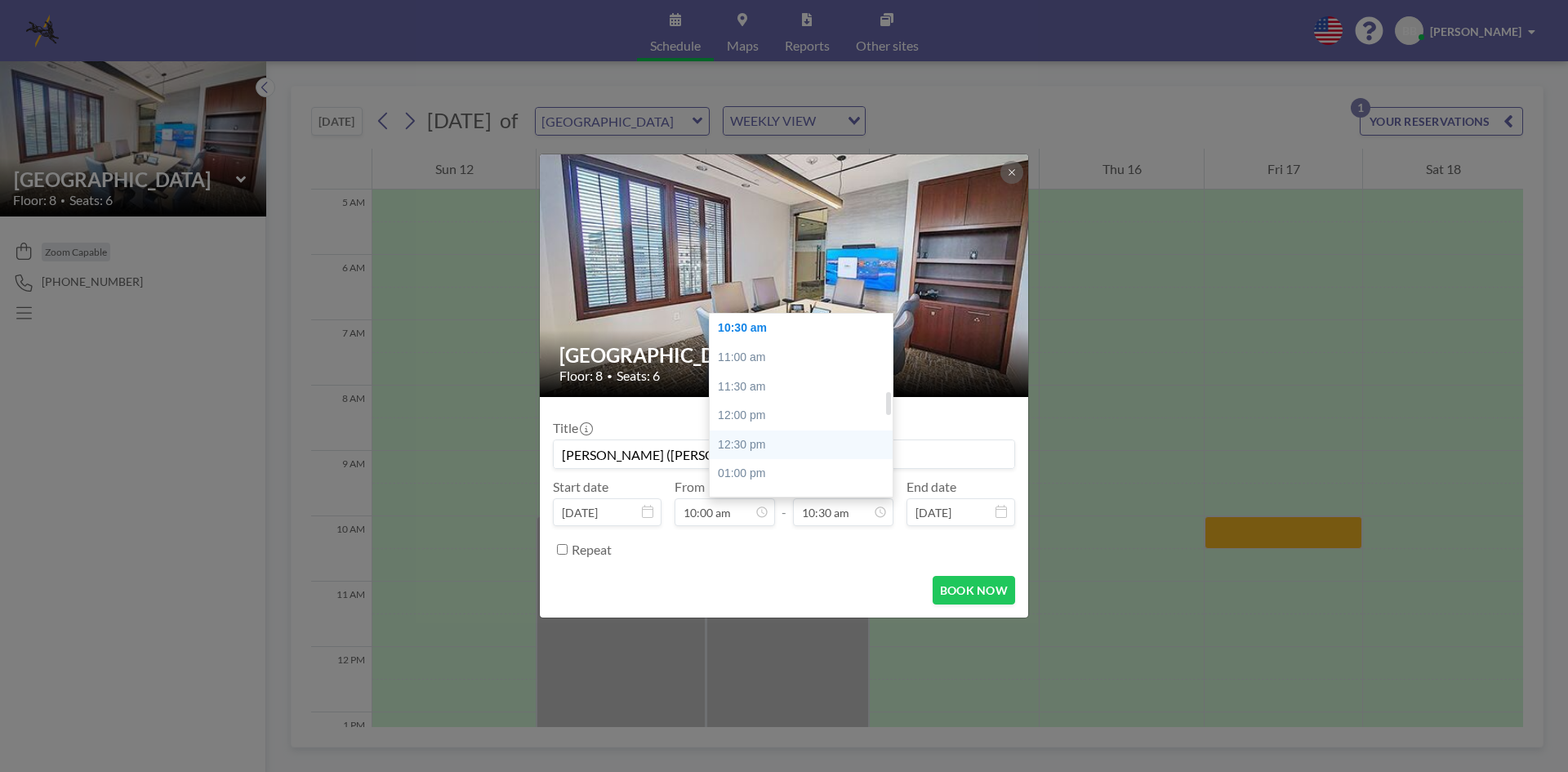
scroll to position [691, 0]
type input "[PERSON_NAME] ([PERSON_NAME])"
click at [737, 456] on div "02:00 pm" at bounding box center [805, 451] width 191 height 30
type input "02:00 pm"
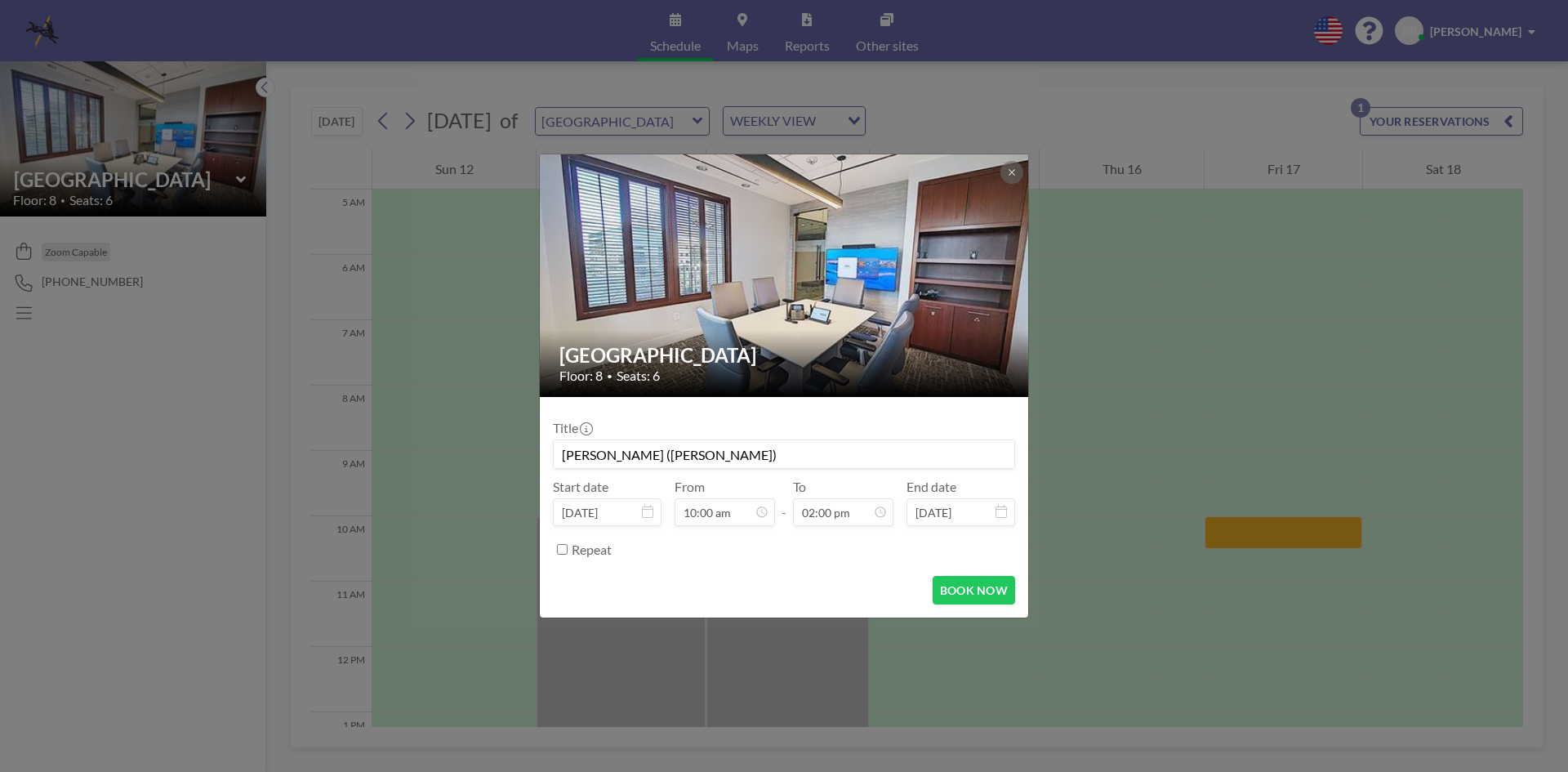
scroll to position [0, 0]
click at [986, 586] on button "BOOK NOW" at bounding box center [974, 590] width 82 height 29
